Goal: Check status: Check status

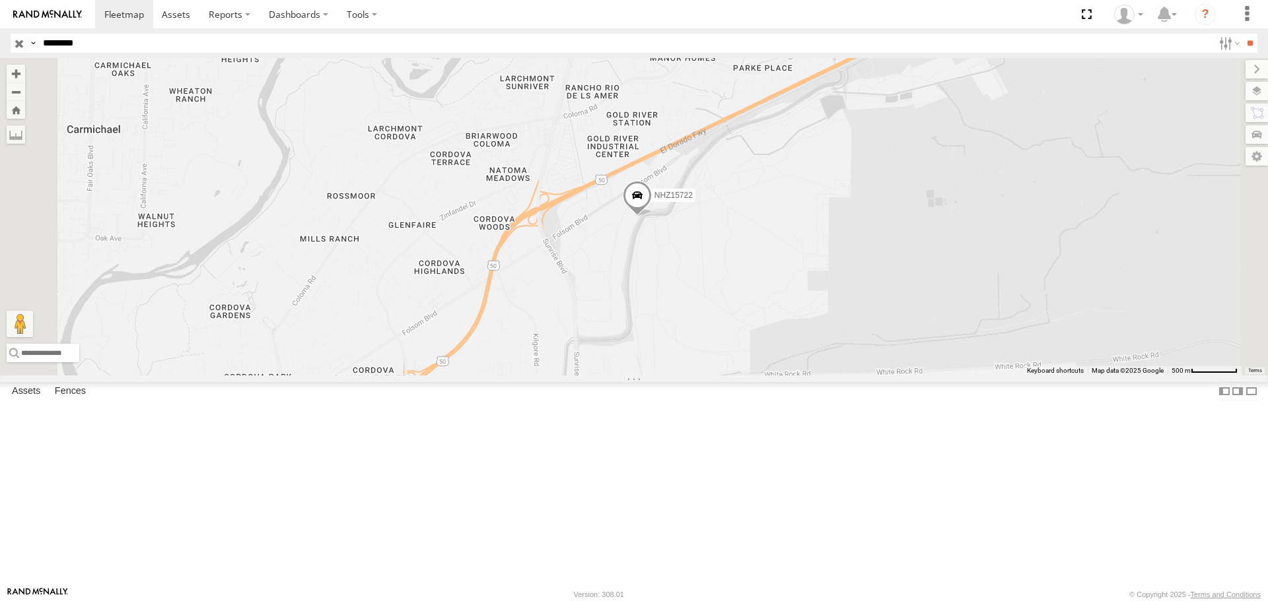
select select "**********"
type input "********"
click at [1242, 34] on input "**" at bounding box center [1249, 43] width 15 height 19
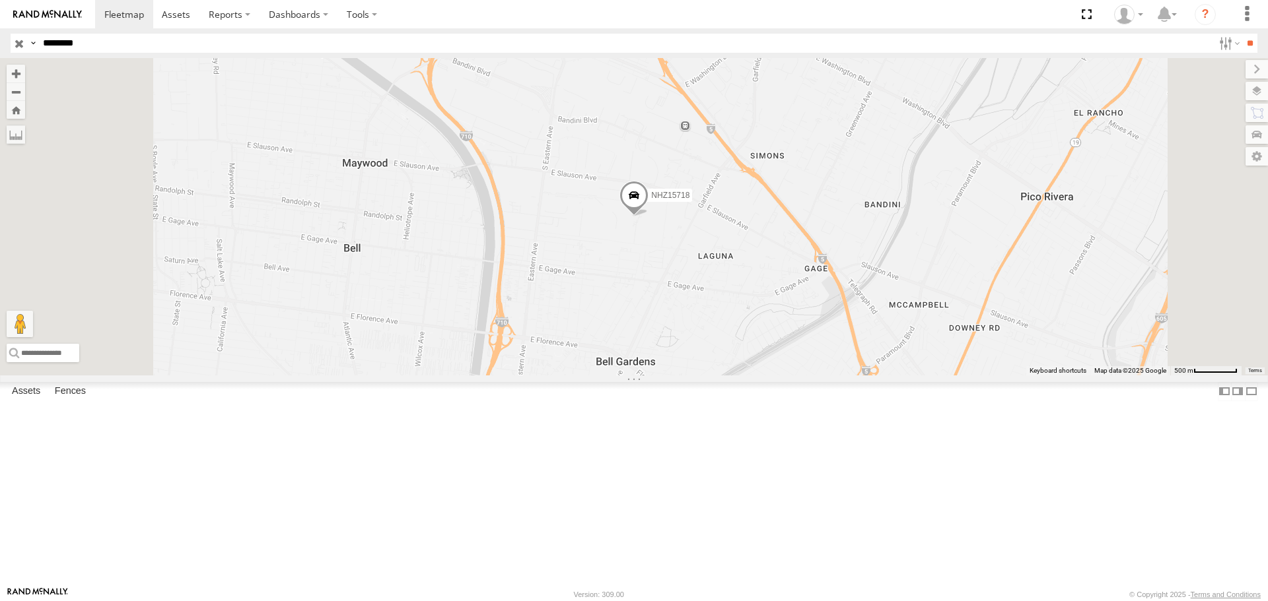
click at [648, 217] on span at bounding box center [633, 199] width 29 height 36
